Goal: Task Accomplishment & Management: Use online tool/utility

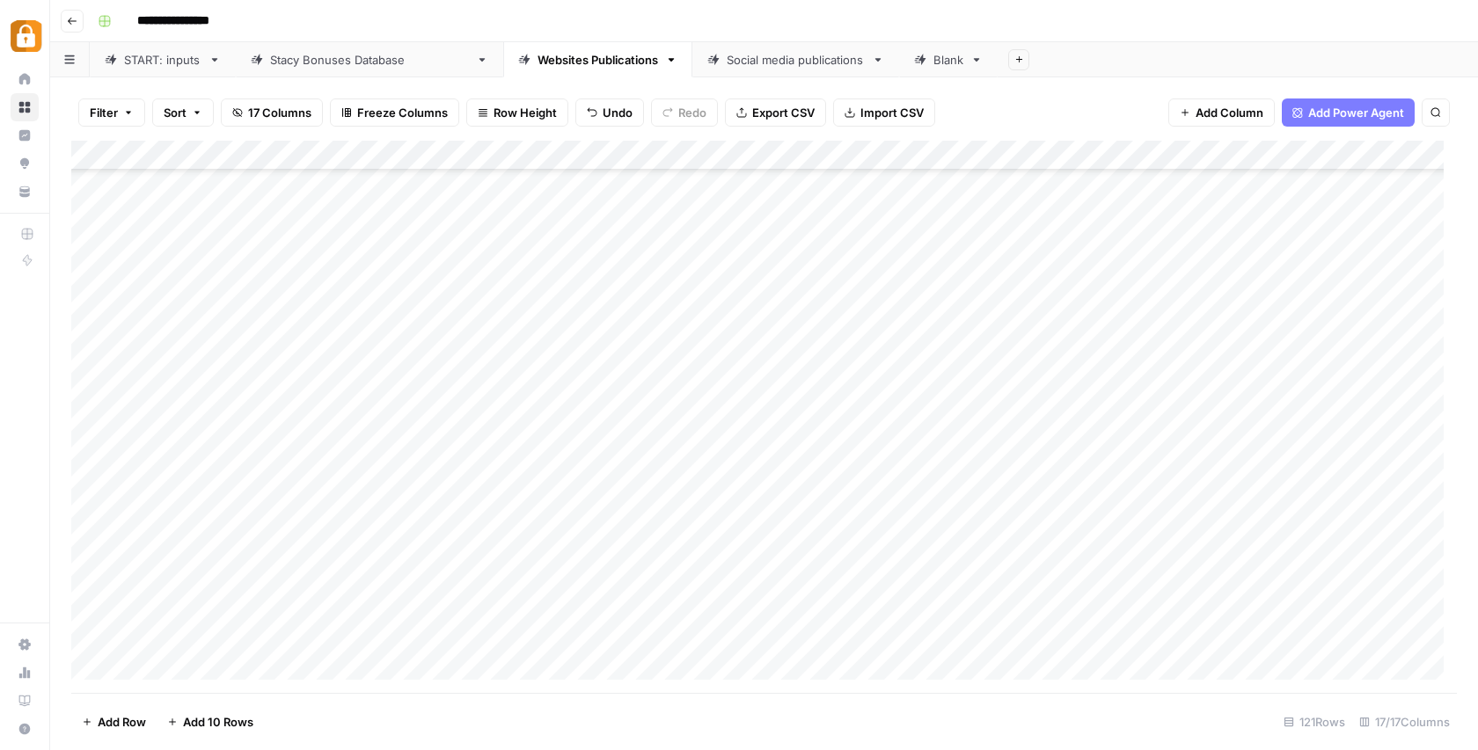
scroll to position [3138, 0]
click at [92, 545] on div "Add Column" at bounding box center [764, 417] width 1386 height 552
click at [113, 721] on span "Delete 1 Row" at bounding box center [117, 722] width 70 height 18
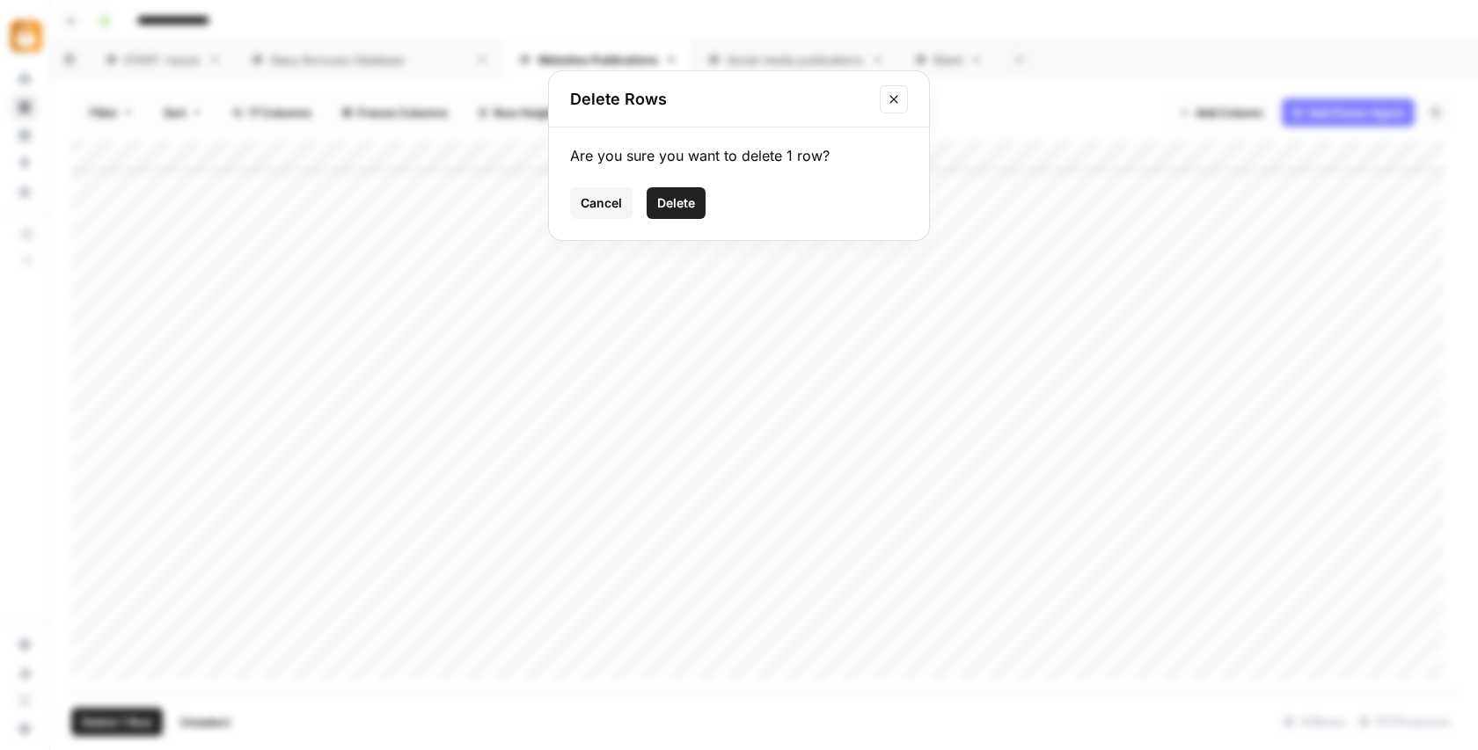
click at [680, 196] on span "Delete" at bounding box center [676, 203] width 38 height 18
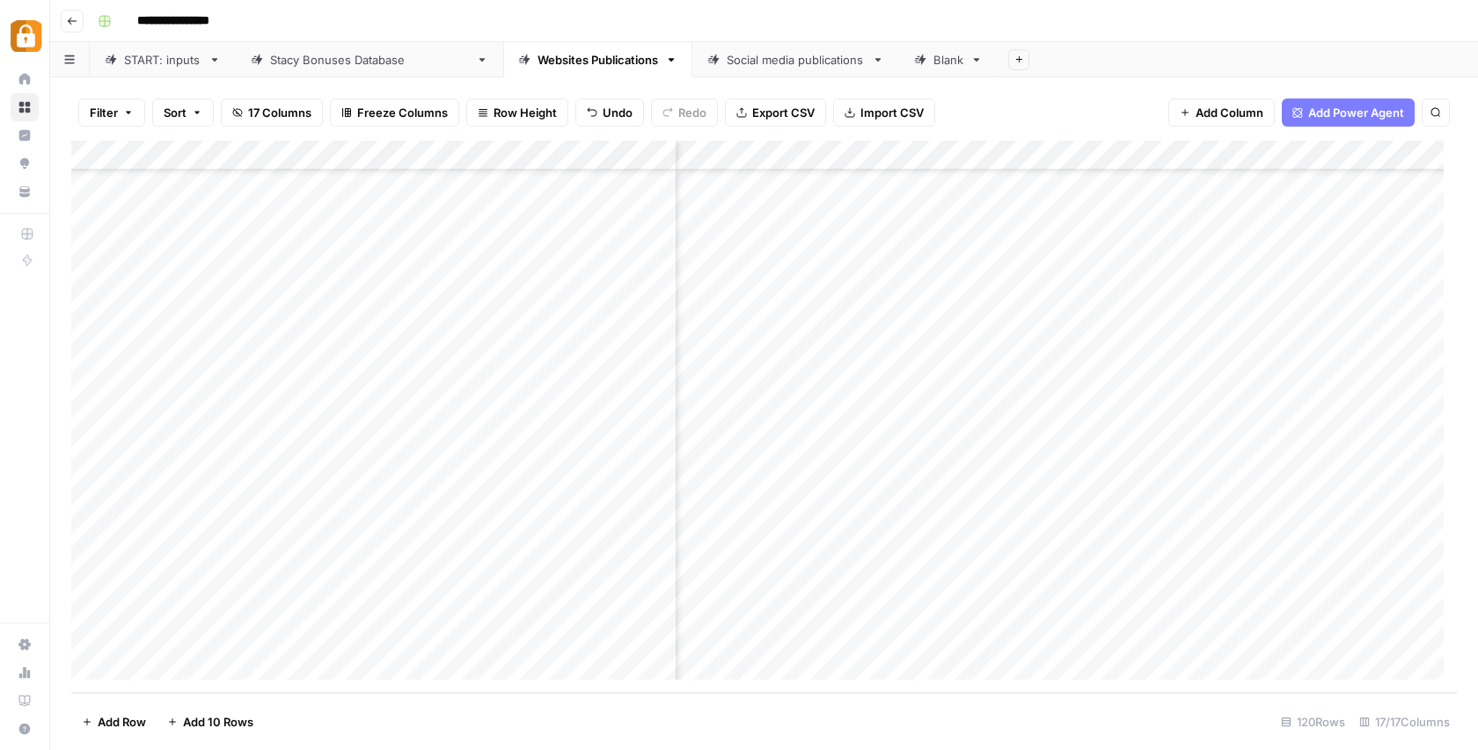
scroll to position [3108, 663]
click at [1246, 604] on div "Add Column" at bounding box center [764, 417] width 1386 height 552
click at [1242, 634] on div "Add Column" at bounding box center [764, 417] width 1386 height 552
click at [1213, 604] on div "Add Column" at bounding box center [764, 417] width 1386 height 552
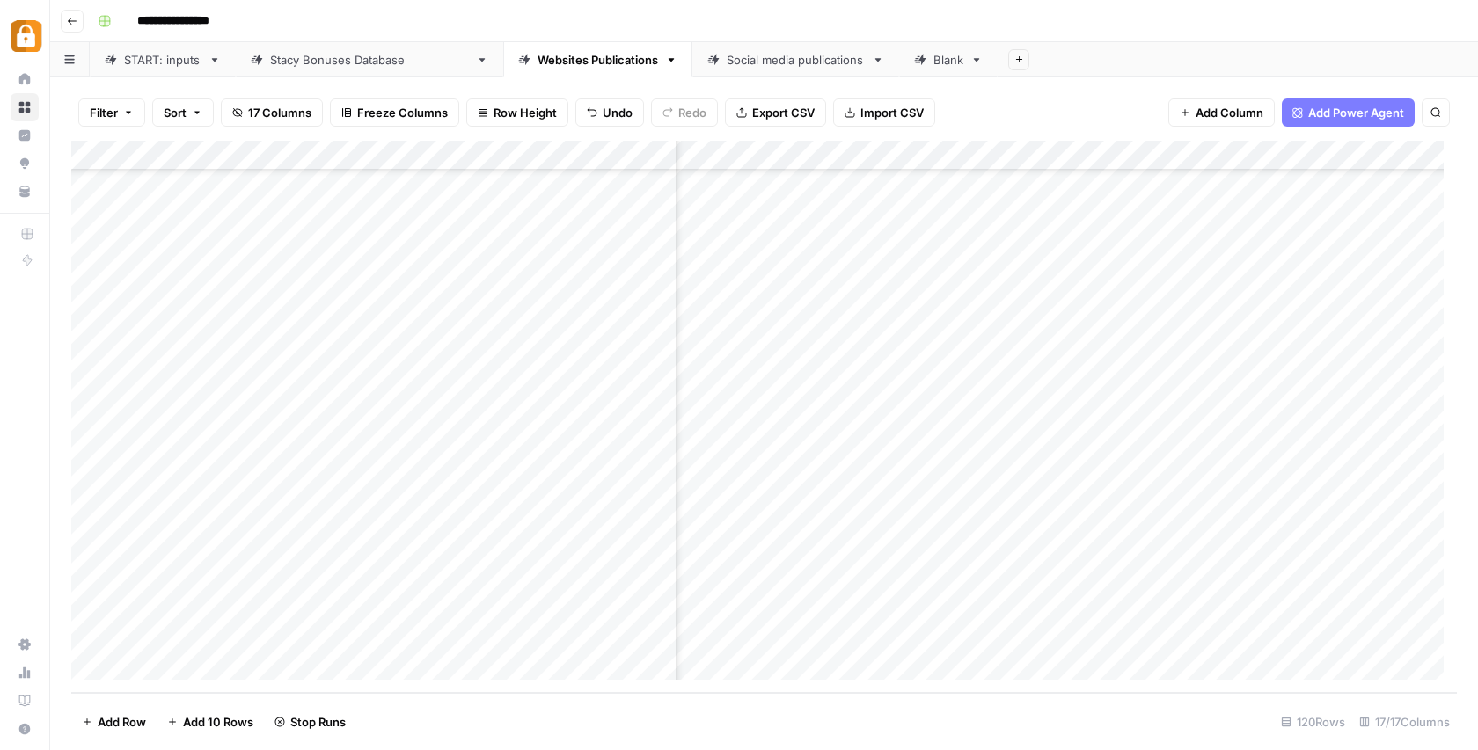
click at [1213, 604] on div "Add Column" at bounding box center [764, 417] width 1386 height 552
drag, startPoint x: 1205, startPoint y: 605, endPoint x: 1117, endPoint y: 607, distance: 88.0
click at [1117, 607] on textarea "**********" at bounding box center [1200, 607] width 282 height 25
type textarea "*******"
click at [1184, 631] on div "Add Column" at bounding box center [764, 417] width 1386 height 552
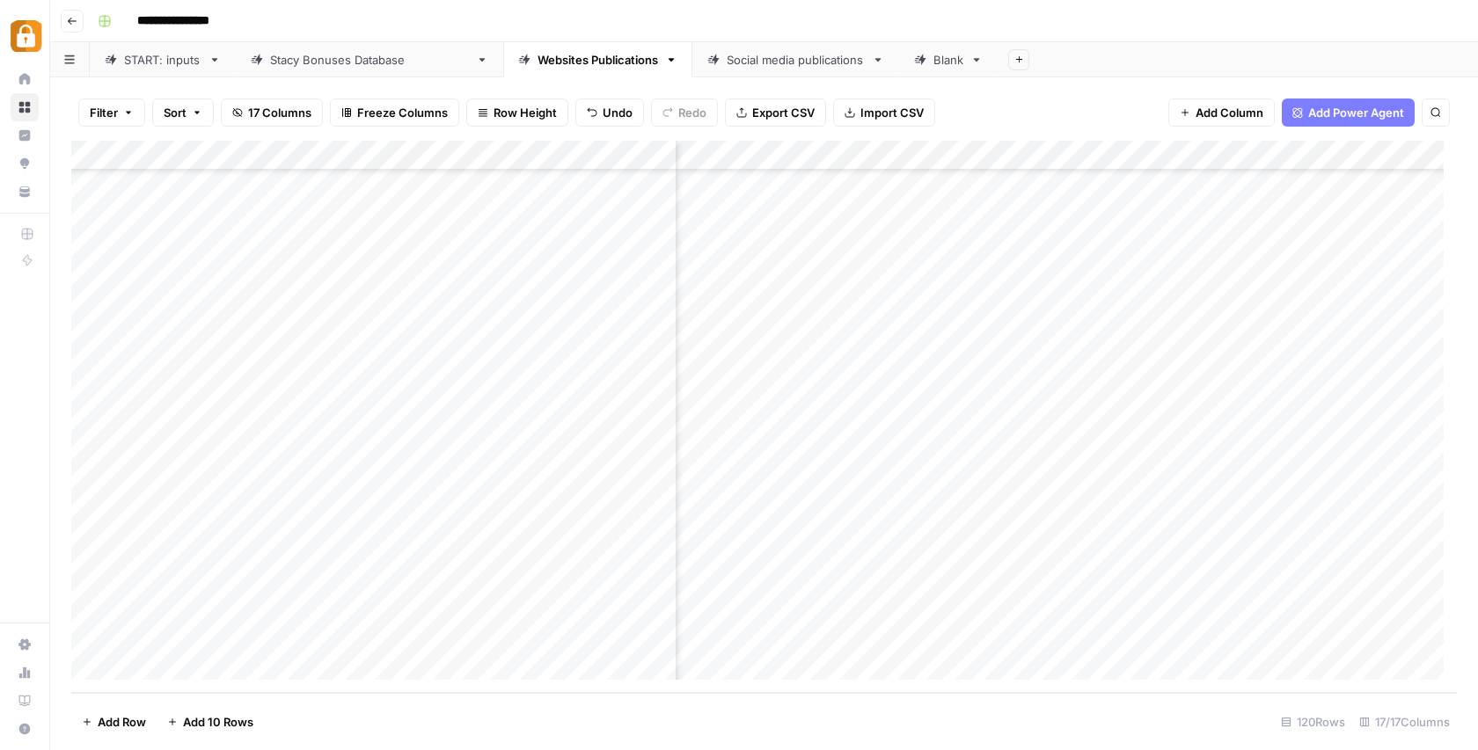
click at [1184, 630] on div "Add Column" at bounding box center [764, 417] width 1386 height 552
drag, startPoint x: 1184, startPoint y: 631, endPoint x: 1118, endPoint y: 638, distance: 66.4
click at [1118, 638] on textarea "**********" at bounding box center [1200, 637] width 282 height 25
type textarea "*******"
click at [1172, 600] on div "Add Column" at bounding box center [764, 417] width 1386 height 552
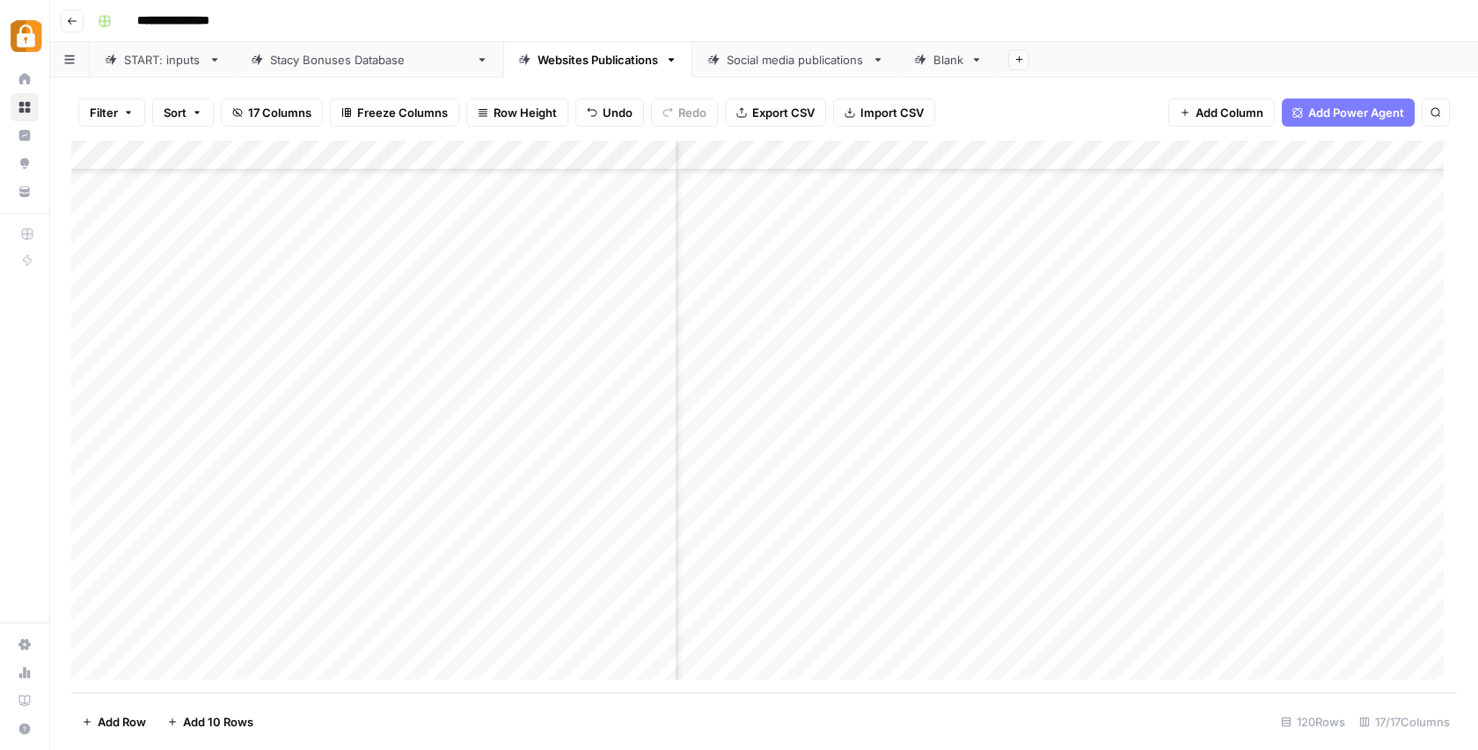
scroll to position [3108, 1622]
click at [1013, 601] on div "Add Column" at bounding box center [764, 417] width 1386 height 552
click at [1019, 633] on div "Add Column" at bounding box center [764, 417] width 1386 height 552
